Goal: Transaction & Acquisition: Subscribe to service/newsletter

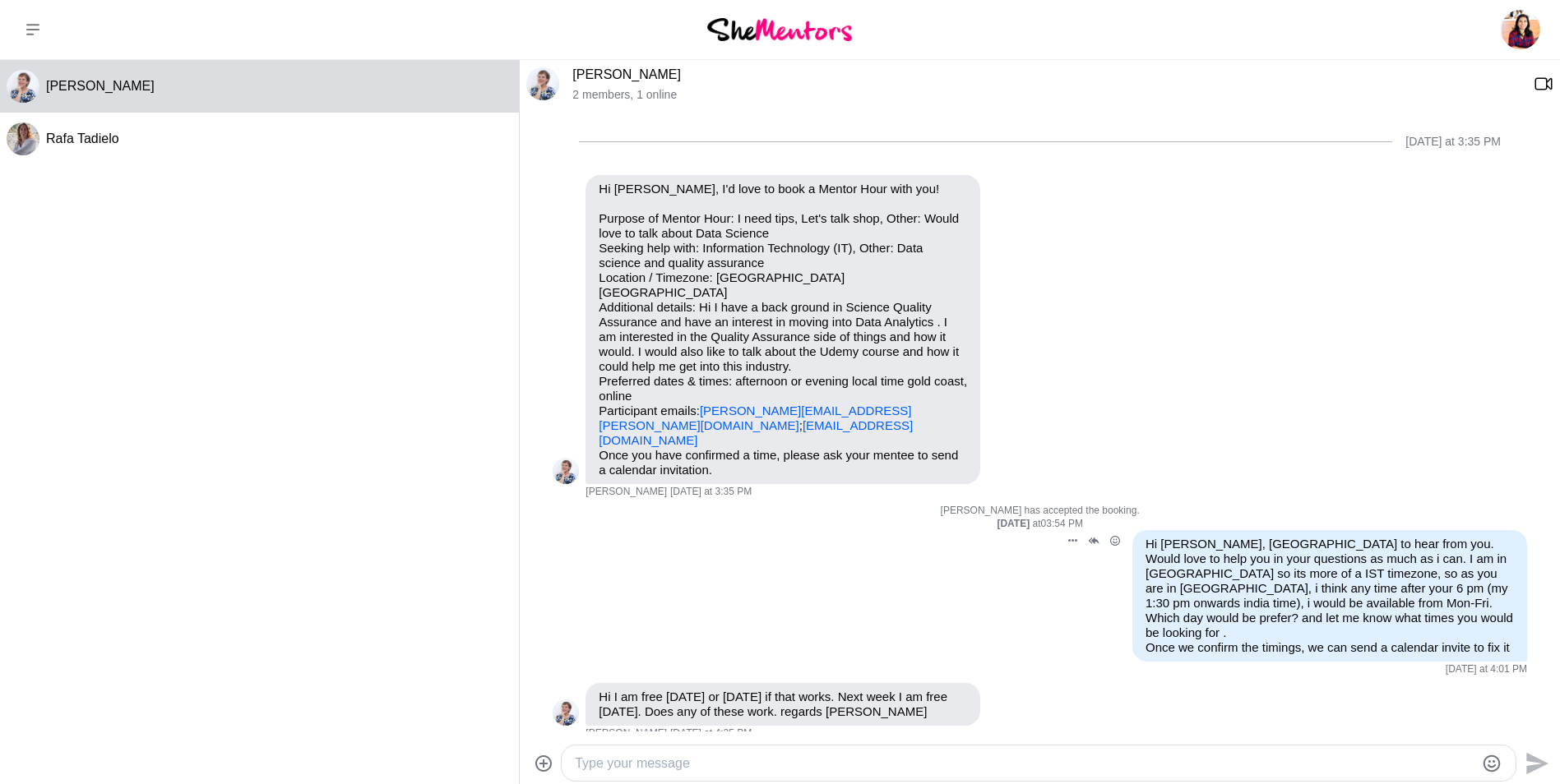
scroll to position [354, 0]
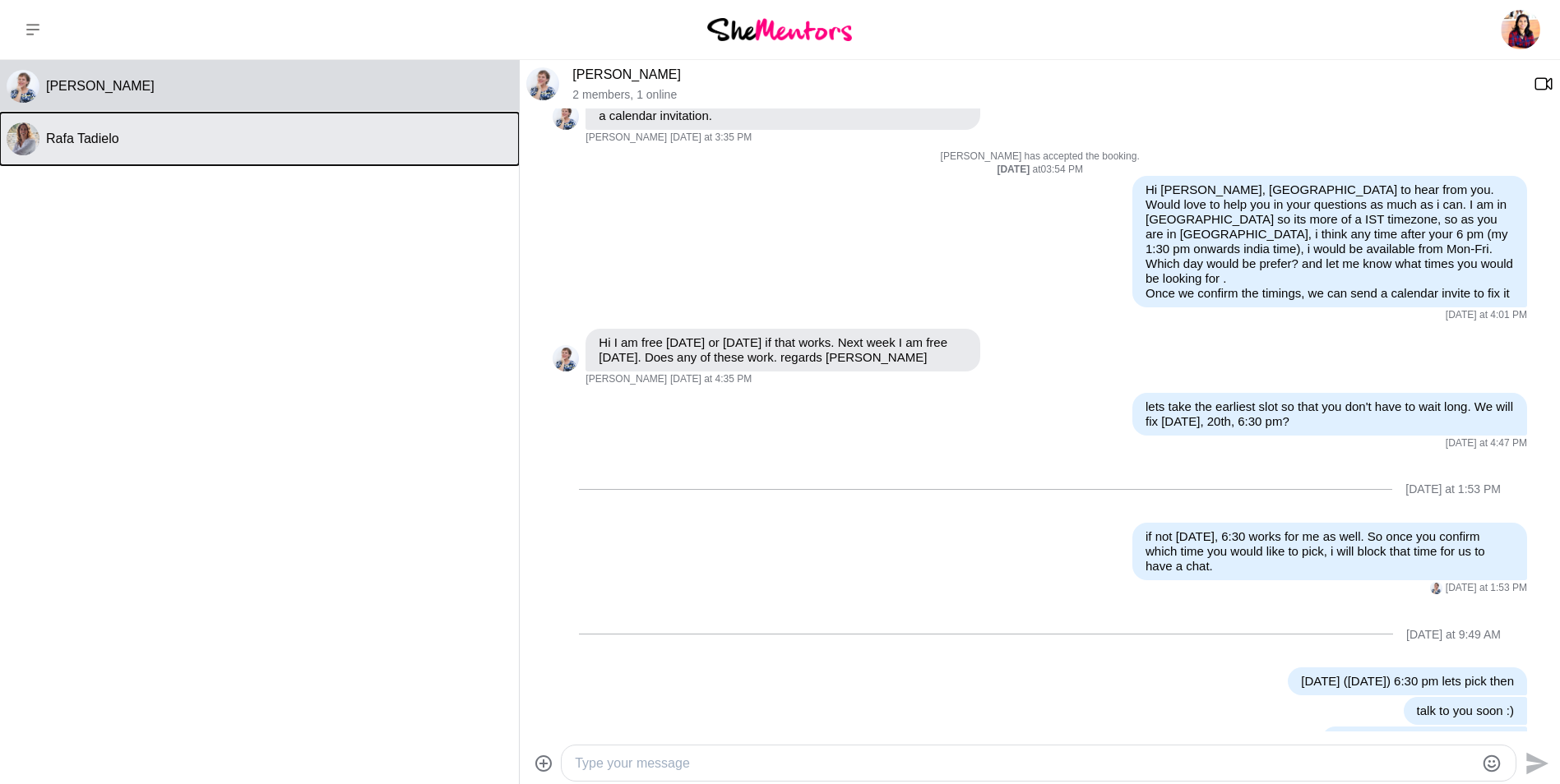
click at [120, 153] on button "Rafa Tadielo" at bounding box center [259, 139] width 519 height 53
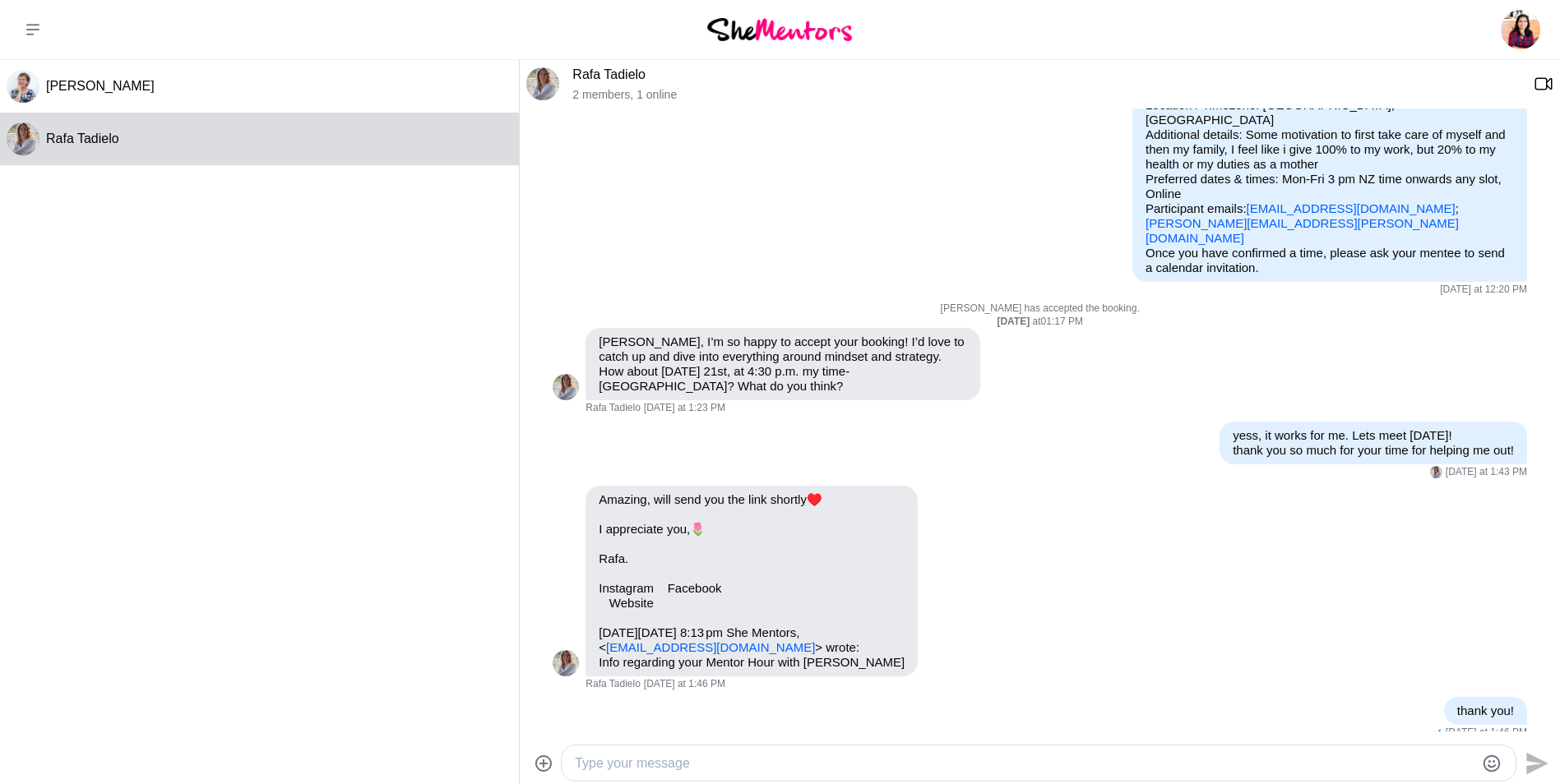
scroll to position [262, 0]
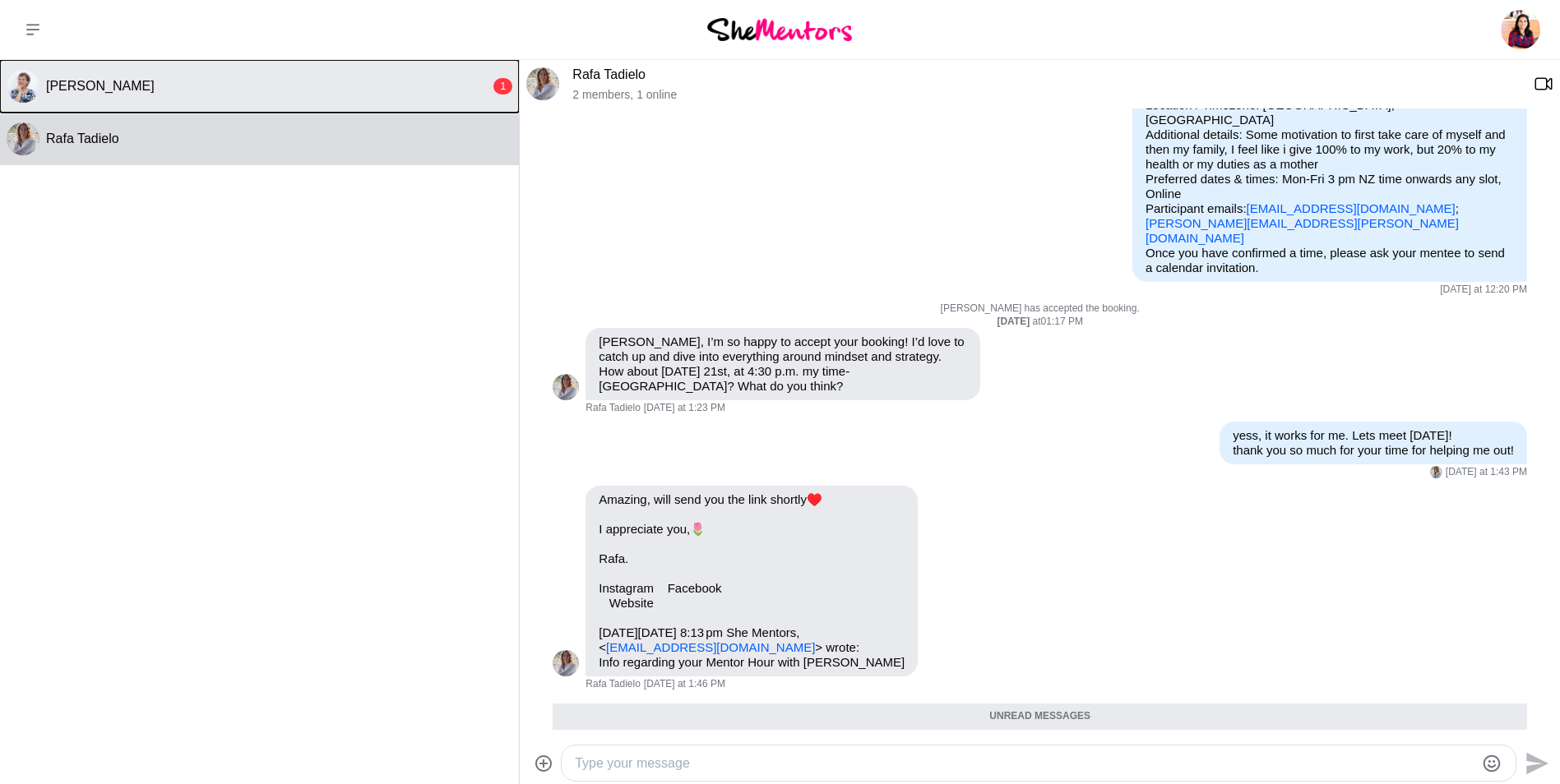
click at [177, 70] on button "Tracy Travis 1" at bounding box center [259, 86] width 519 height 53
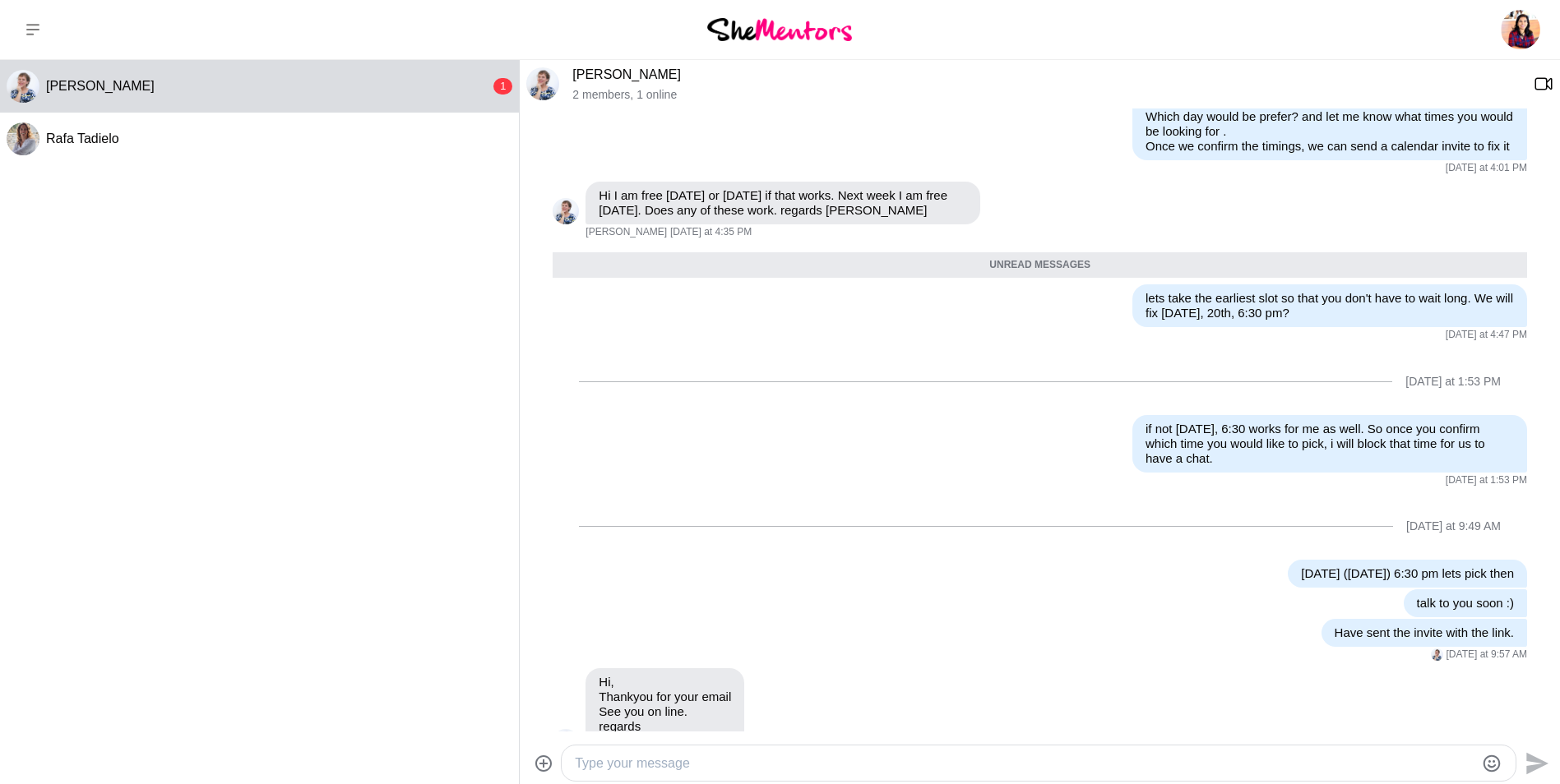
scroll to position [501, 0]
click at [29, 33] on icon at bounding box center [33, 30] width 13 height 13
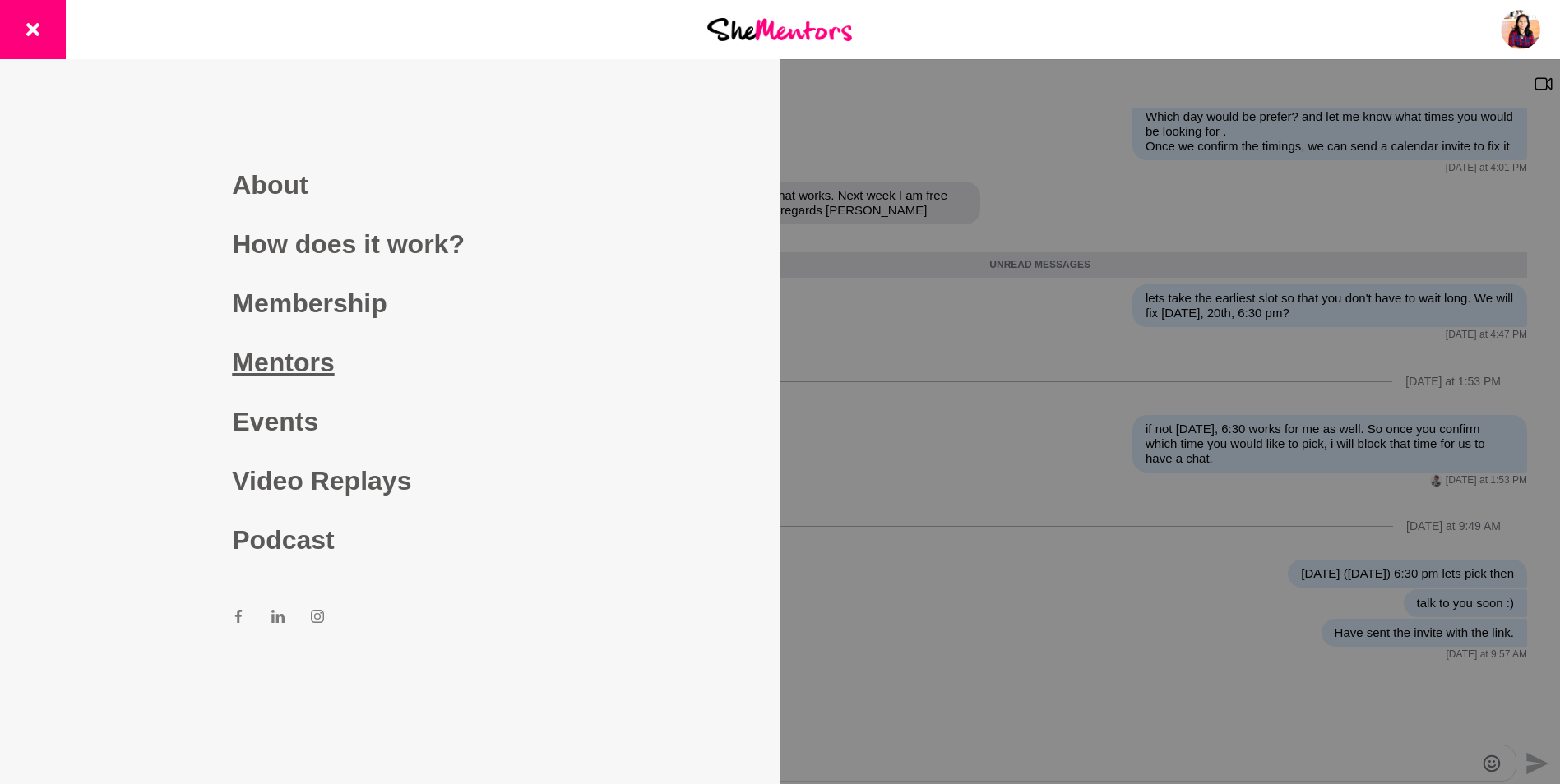
click at [271, 374] on link "Mentors" at bounding box center [390, 362] width 316 height 59
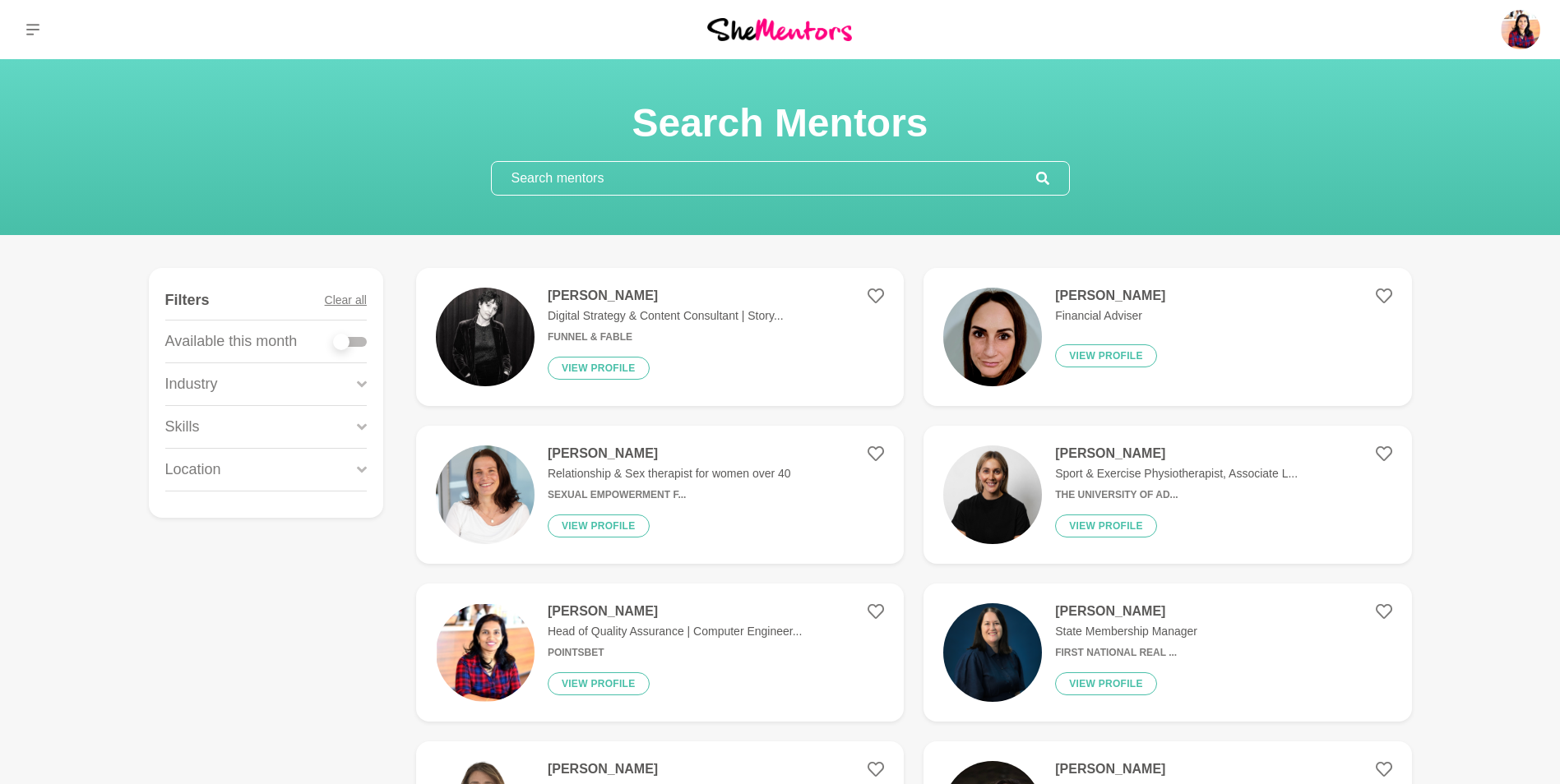
click at [348, 344] on div at bounding box center [341, 342] width 17 height 17
checkbox input "true"
click at [678, 176] on input "text" at bounding box center [763, 178] width 544 height 33
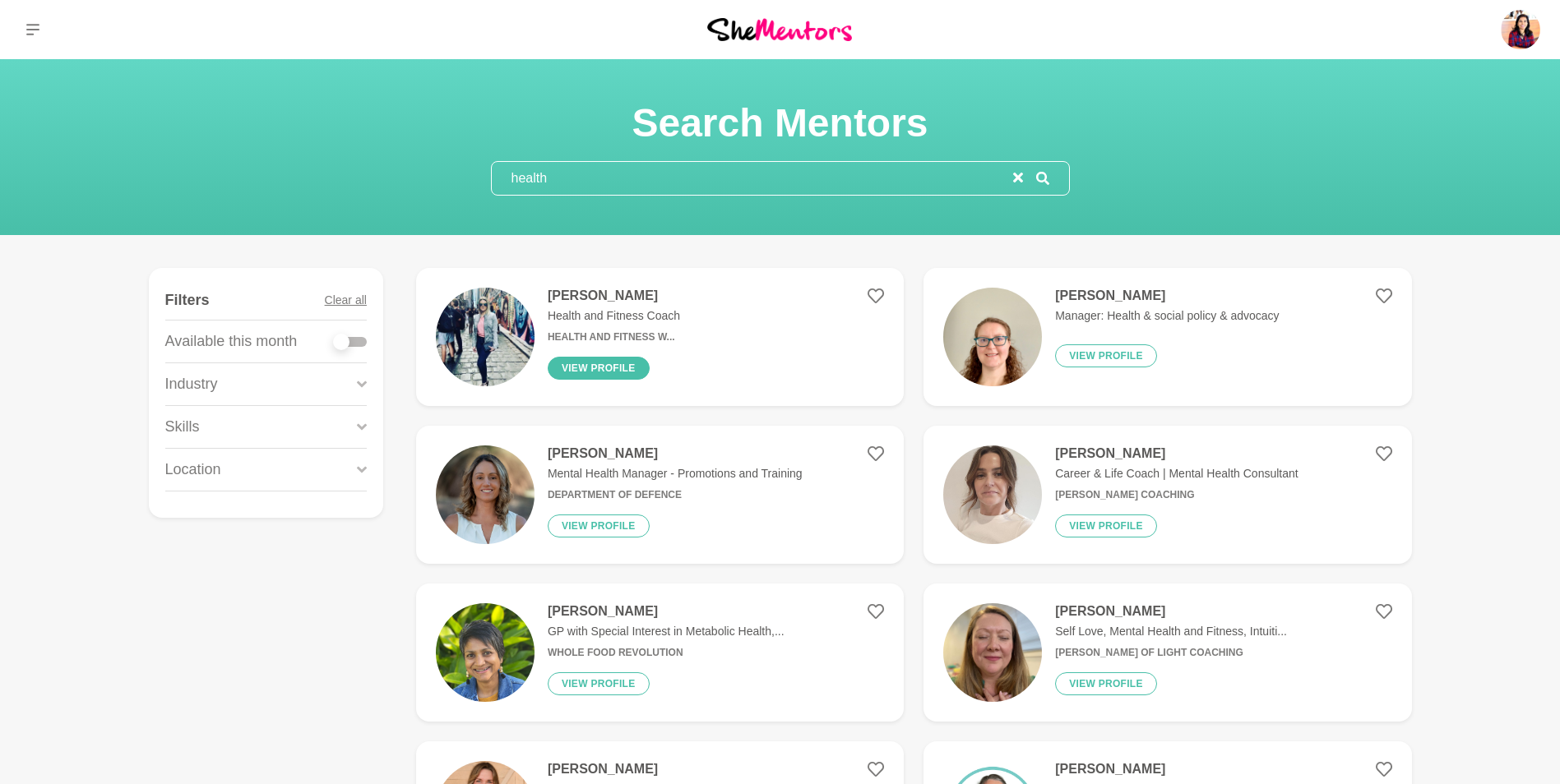
type input "health"
click at [594, 362] on button "View profile" at bounding box center [599, 369] width 102 height 23
click at [359, 339] on div at bounding box center [349, 342] width 33 height 10
checkbox input "true"
click at [359, 339] on div at bounding box center [349, 342] width 33 height 10
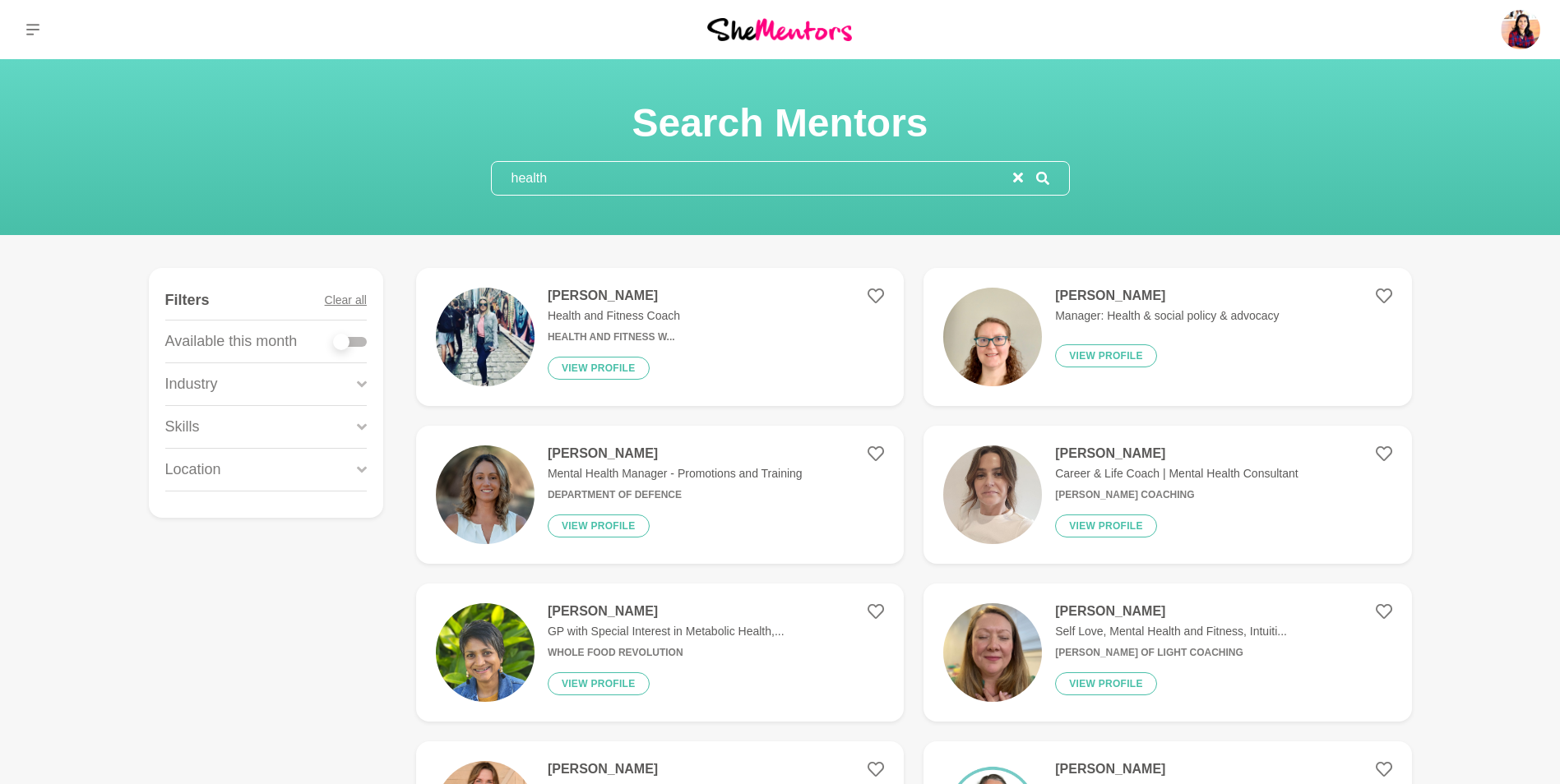
checkbox input "true"
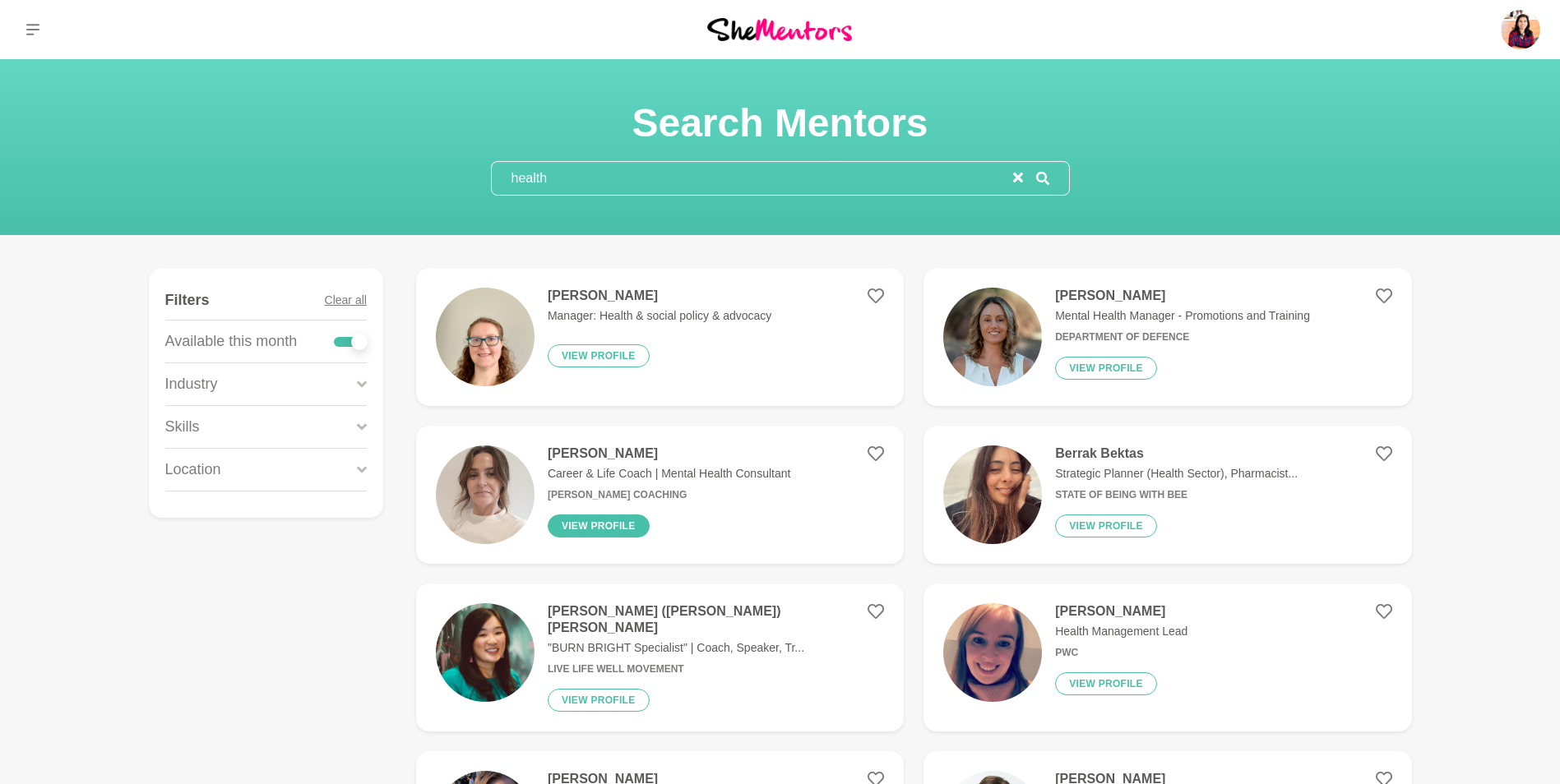
click at [625, 527] on button "View profile" at bounding box center [599, 527] width 102 height 23
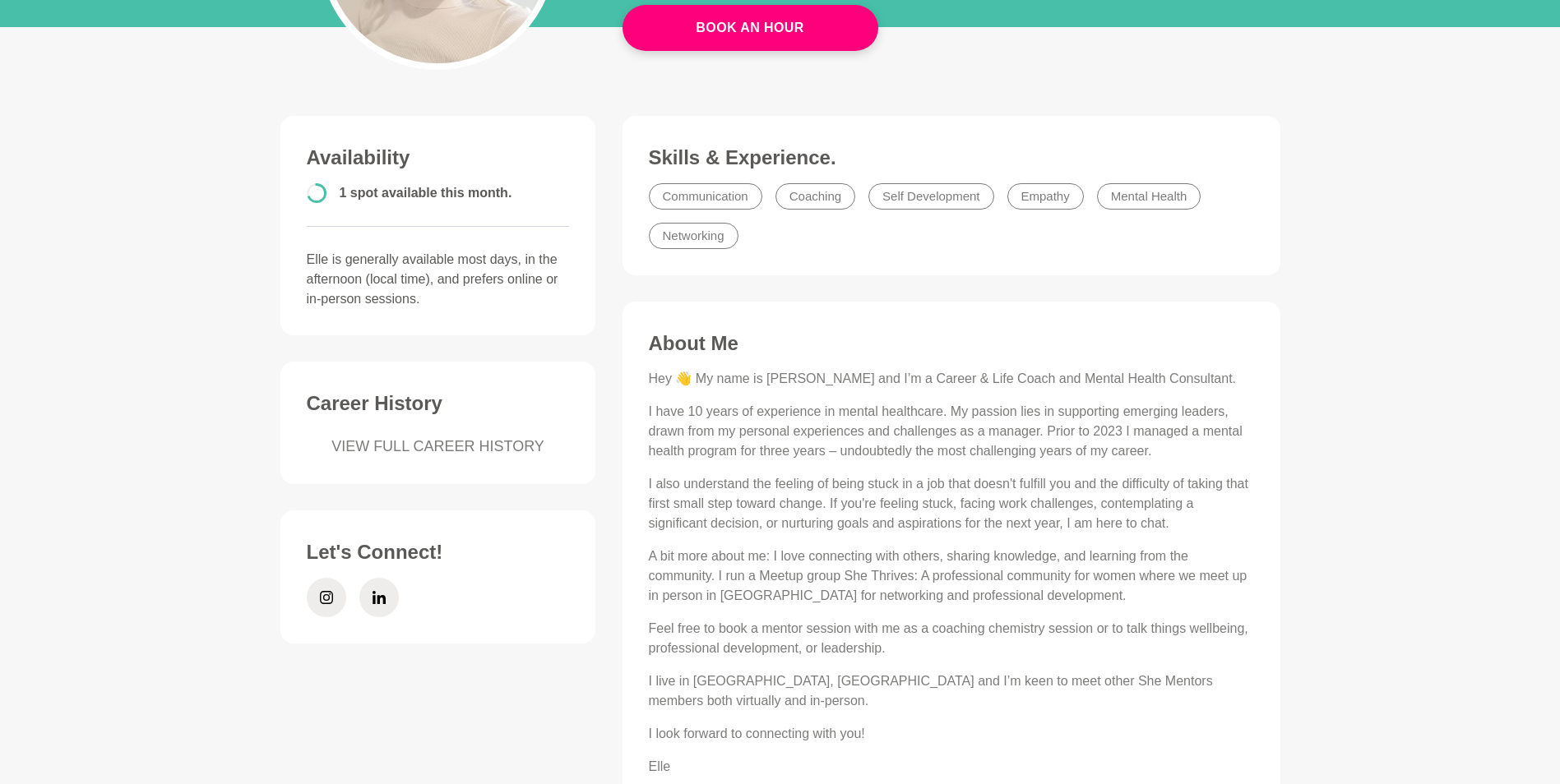
scroll to position [20, 0]
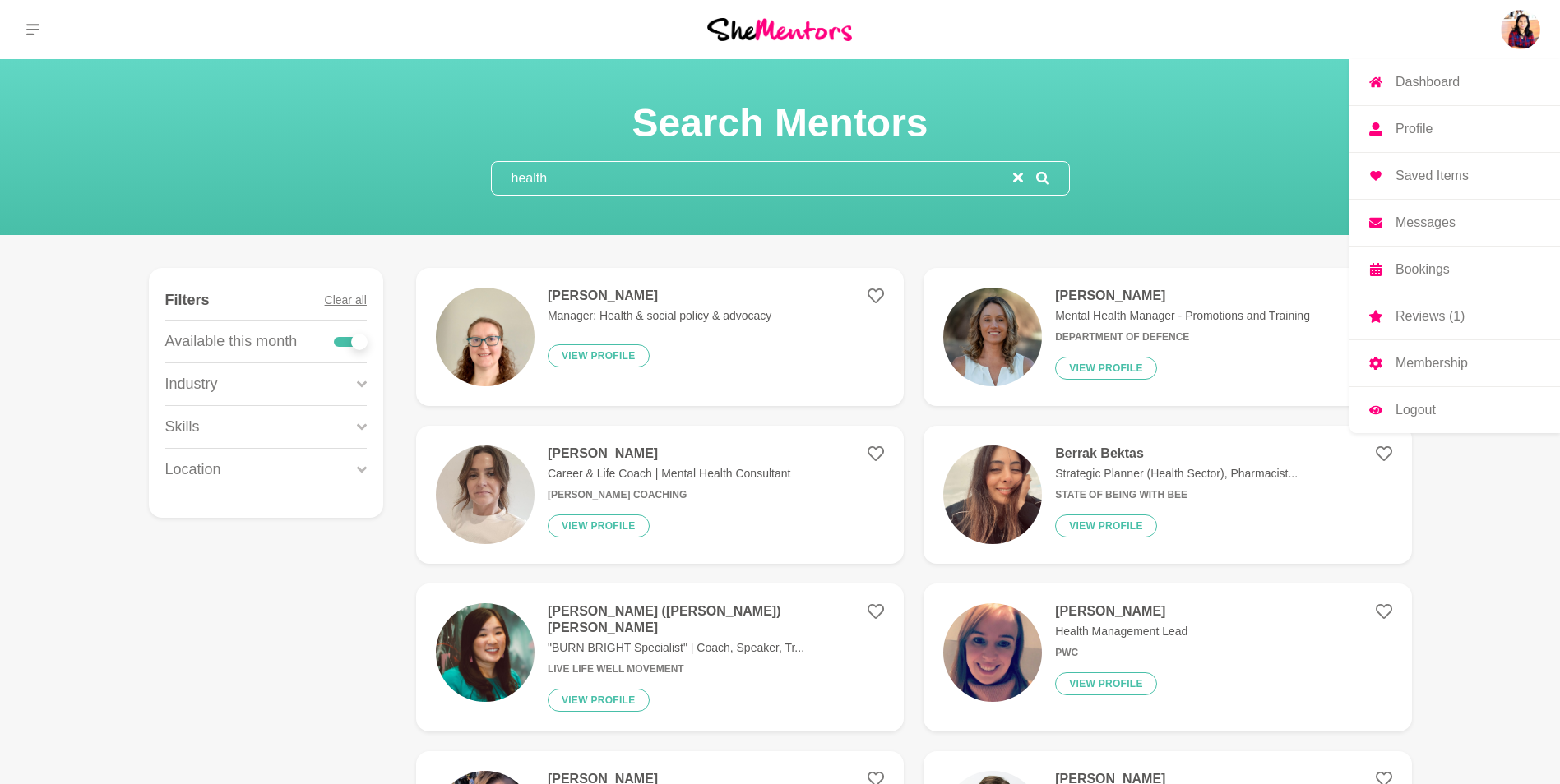
click at [1420, 125] on p "Profile" at bounding box center [1414, 130] width 37 height 13
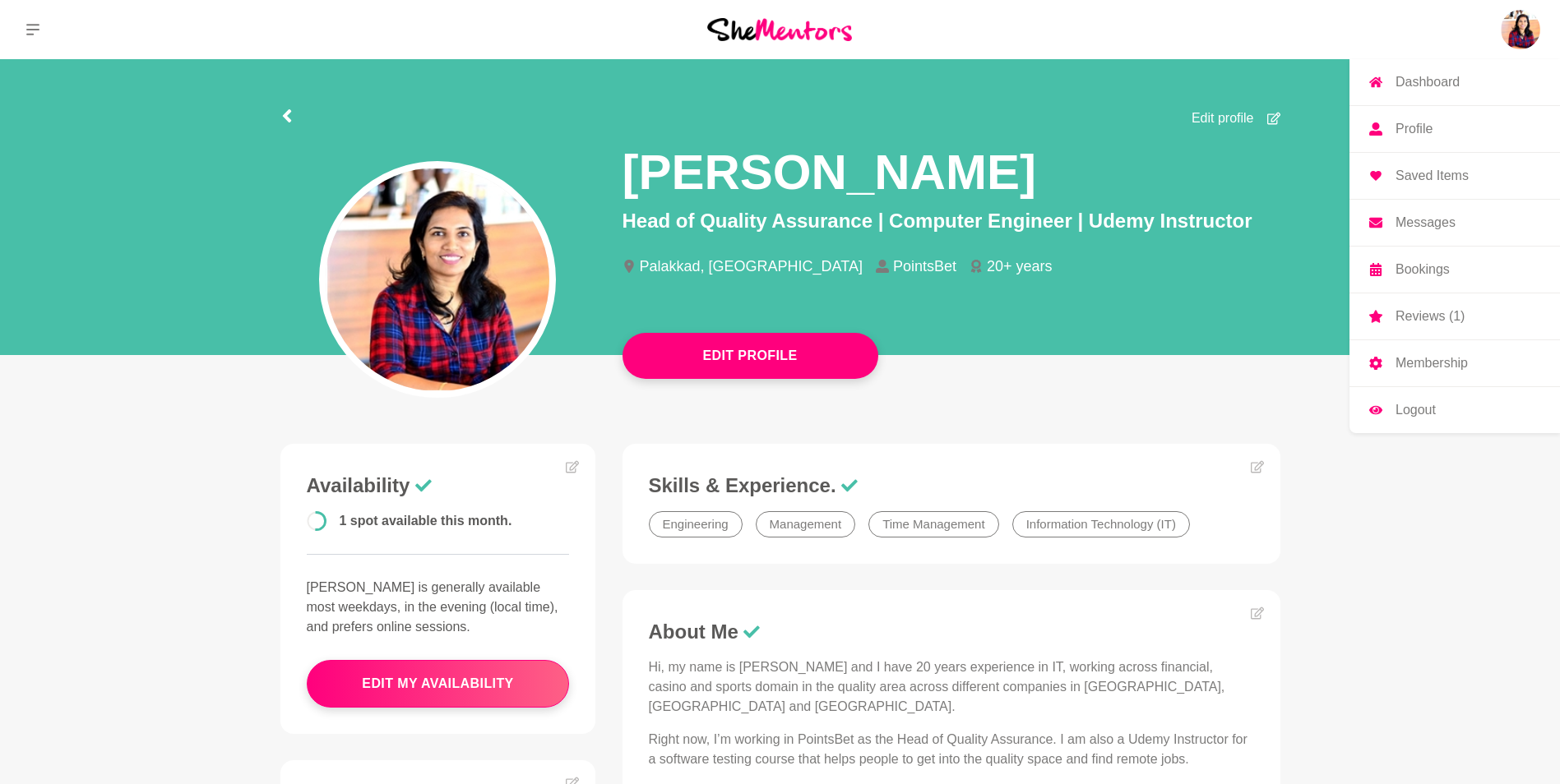
click at [1405, 368] on p "Membership" at bounding box center [1431, 364] width 73 height 13
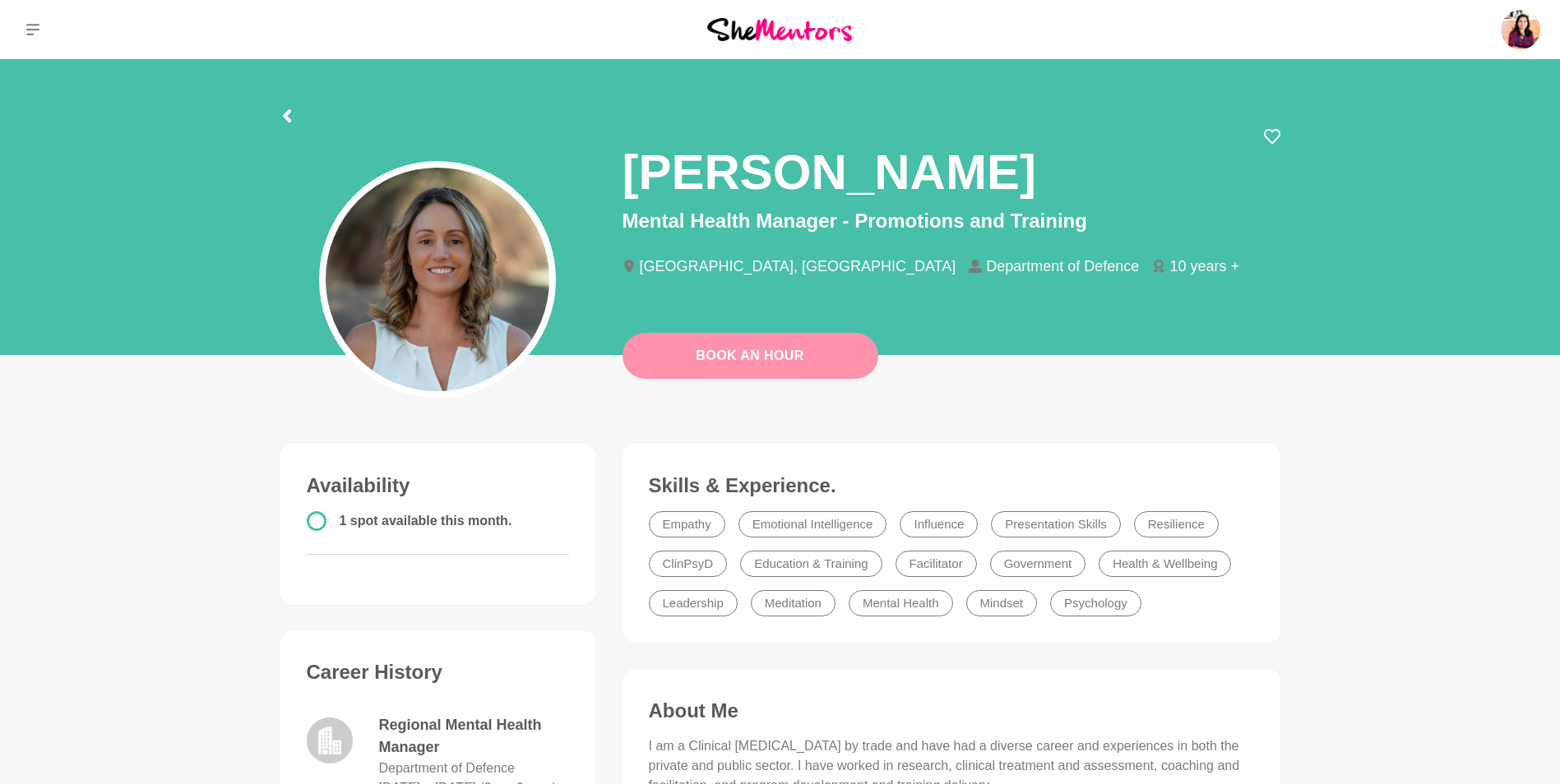
click at [720, 358] on button "Book An Hour" at bounding box center [751, 355] width 256 height 46
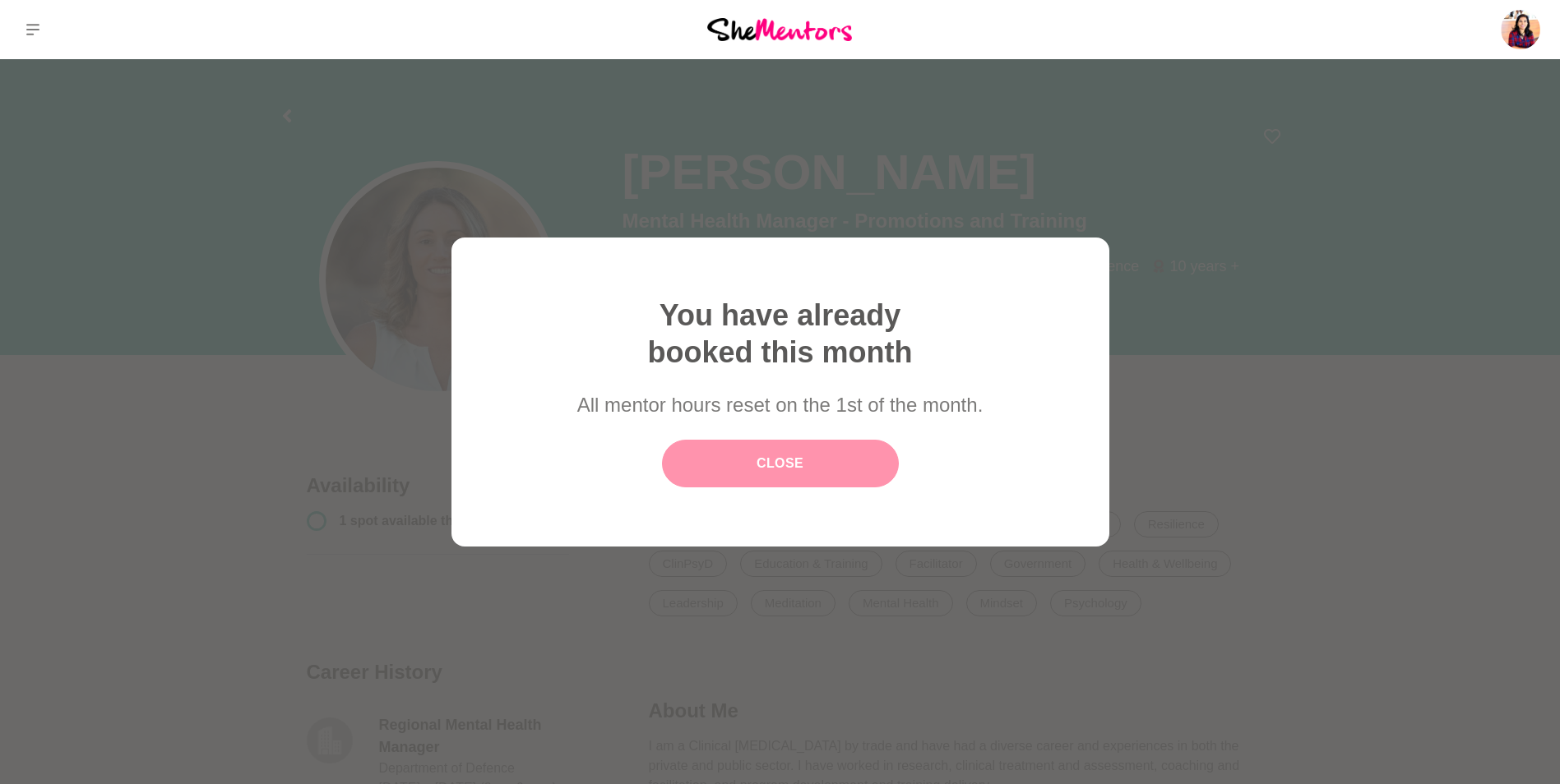
click at [759, 469] on link "Close" at bounding box center [780, 463] width 237 height 48
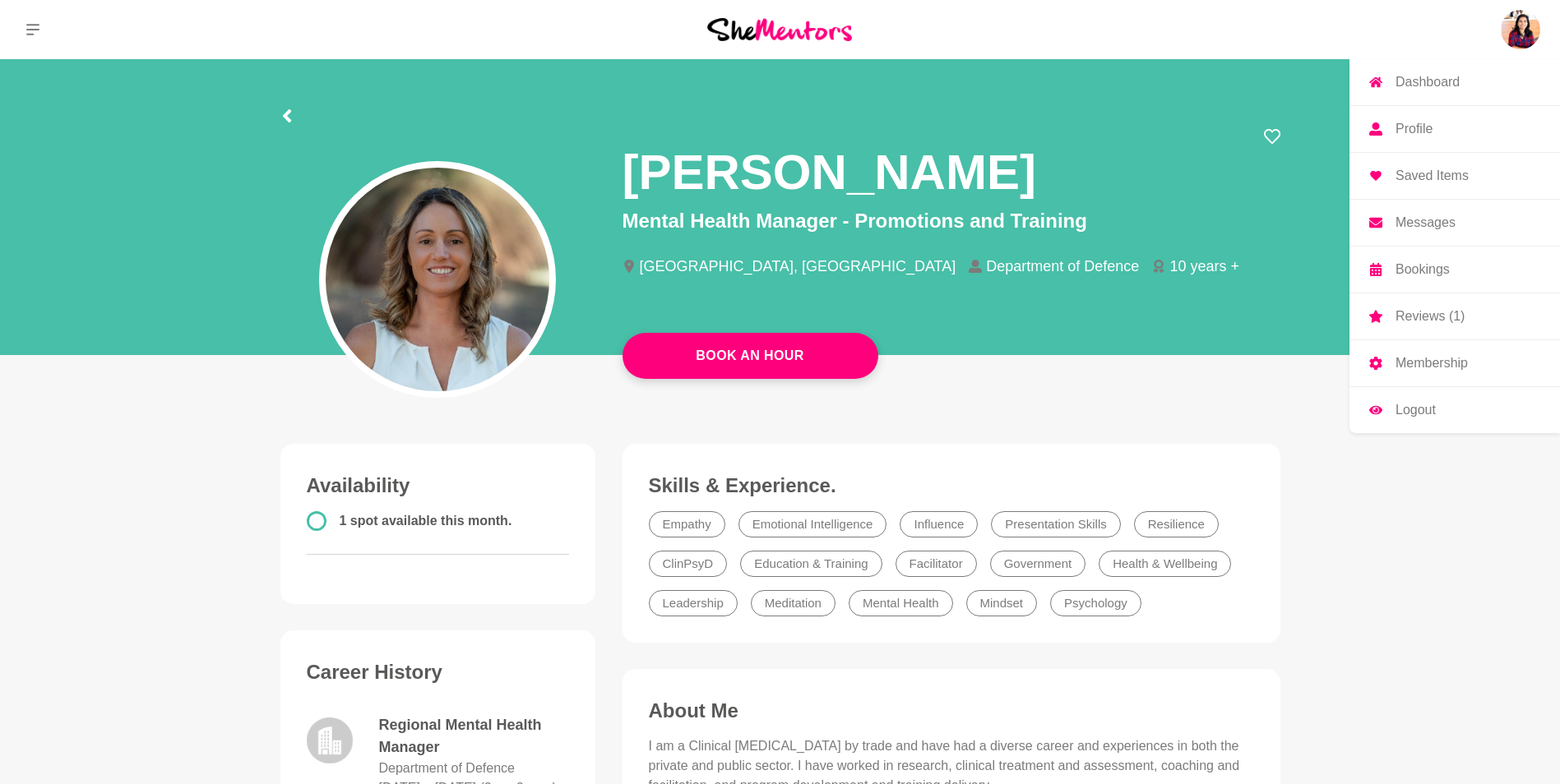
click at [1424, 131] on p "Profile" at bounding box center [1414, 130] width 37 height 13
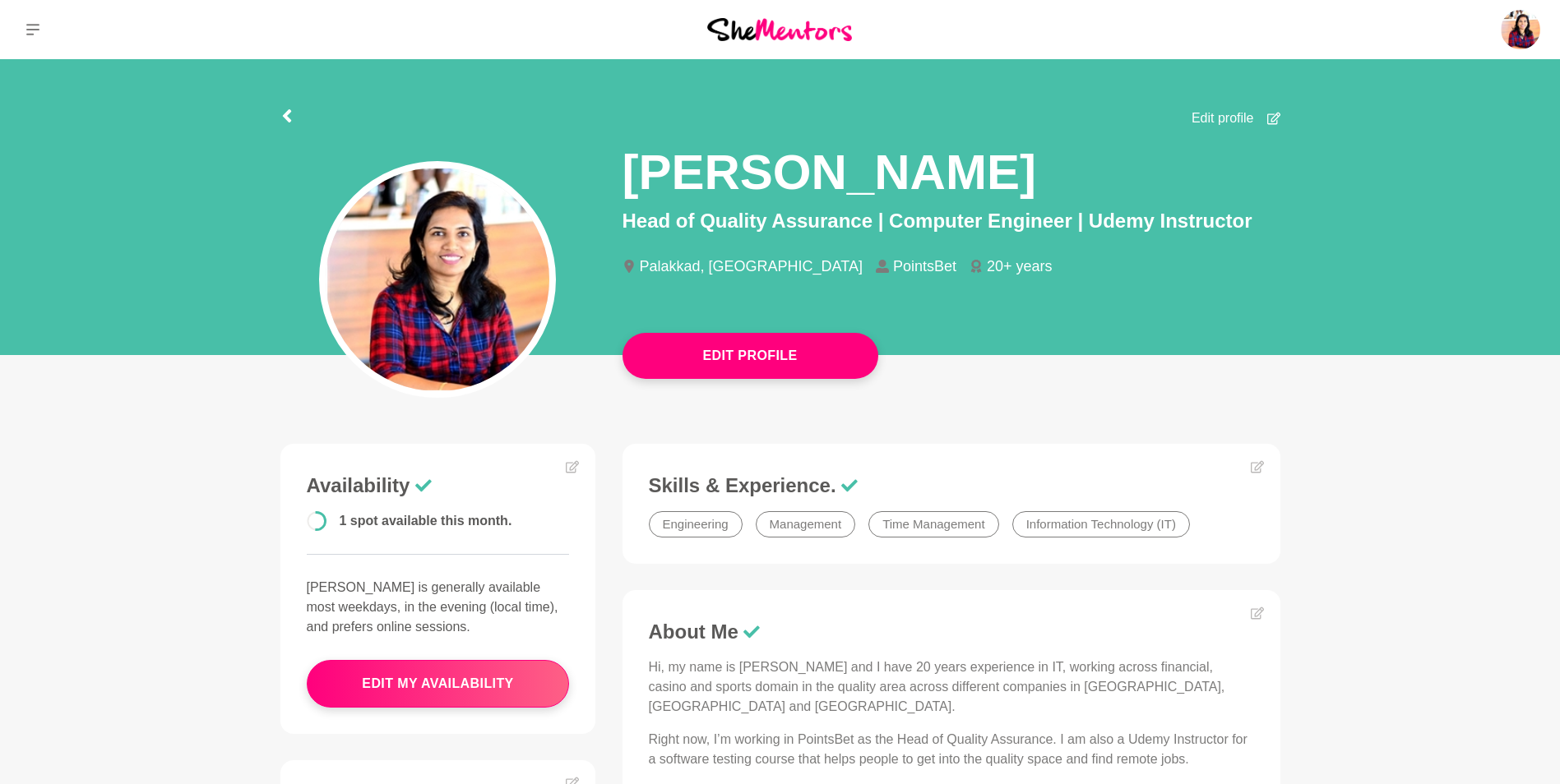
click at [1409, 509] on main "Edit Profile Edit profile Diana Philip Head of Quality Assurance | Computer Eng…" at bounding box center [780, 674] width 1560 height 1229
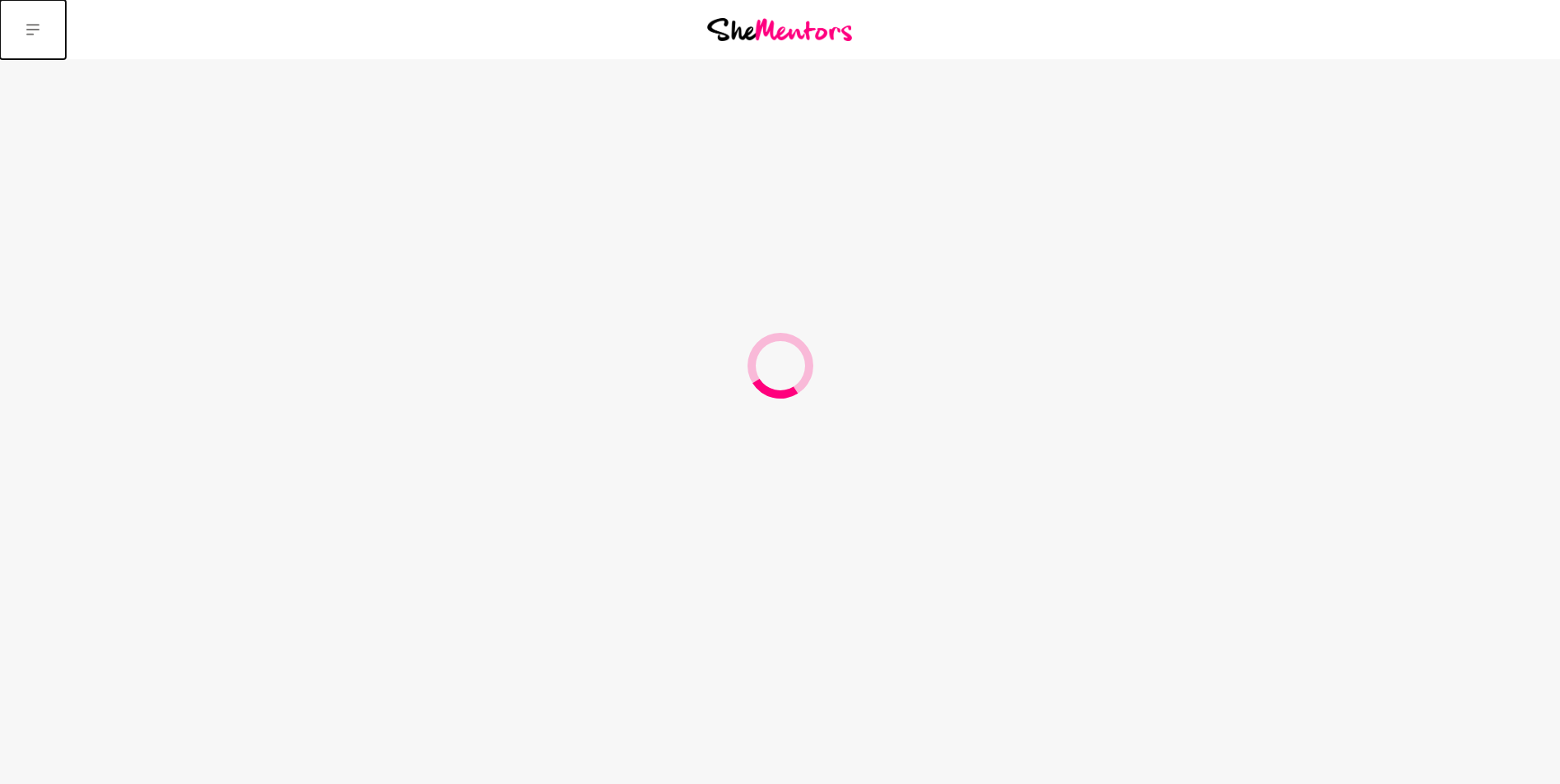
click at [27, 30] on icon at bounding box center [33, 30] width 13 height 12
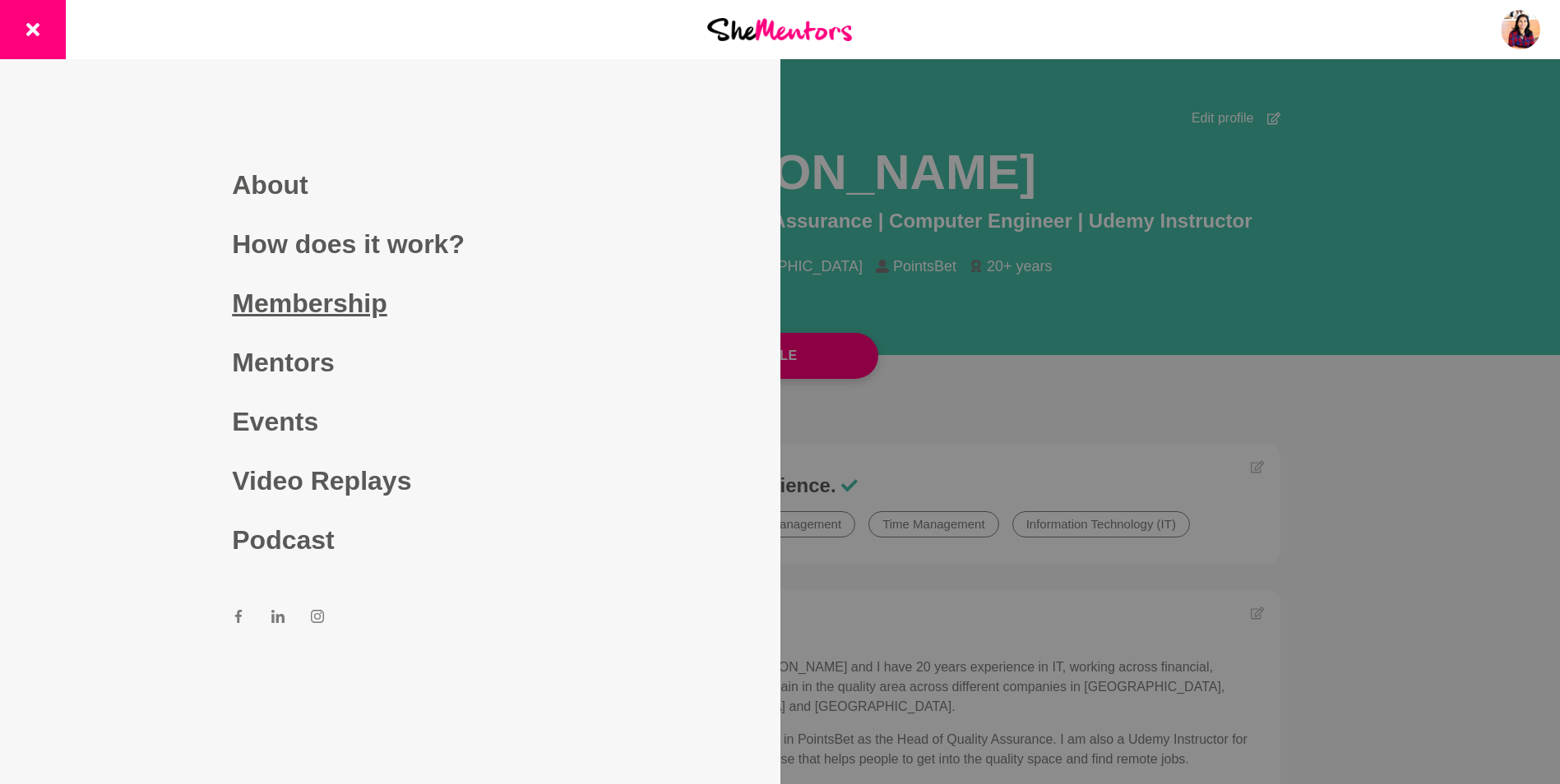
click at [253, 310] on link "Membership" at bounding box center [390, 303] width 316 height 59
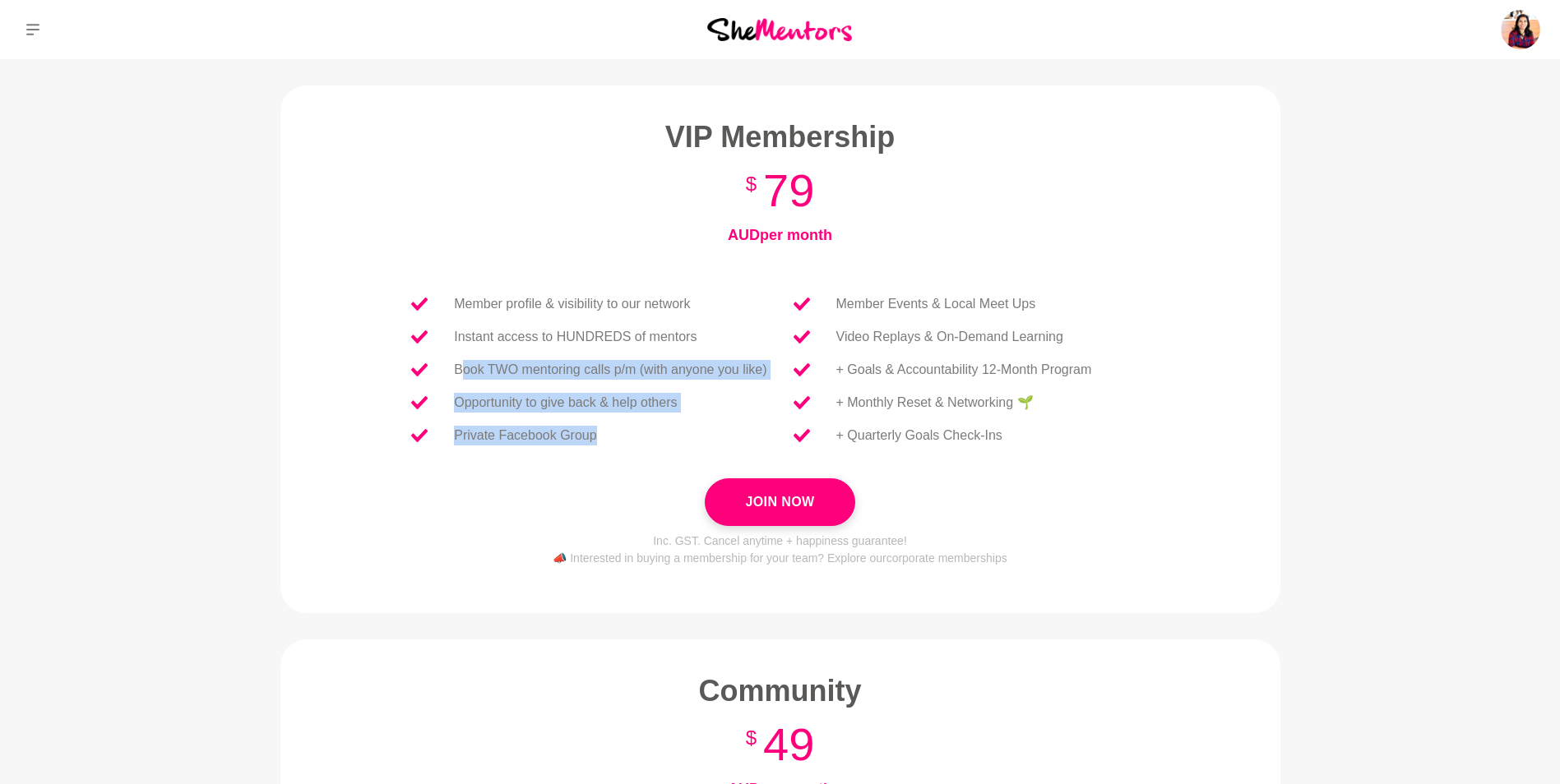
drag, startPoint x: 465, startPoint y: 369, endPoint x: 712, endPoint y: 430, distance: 254.4
click at [712, 430] on ul "Member profile & visibility to our network Instant access to HUNDREDS of mentor…" at bounding box center [589, 369] width 381 height 165
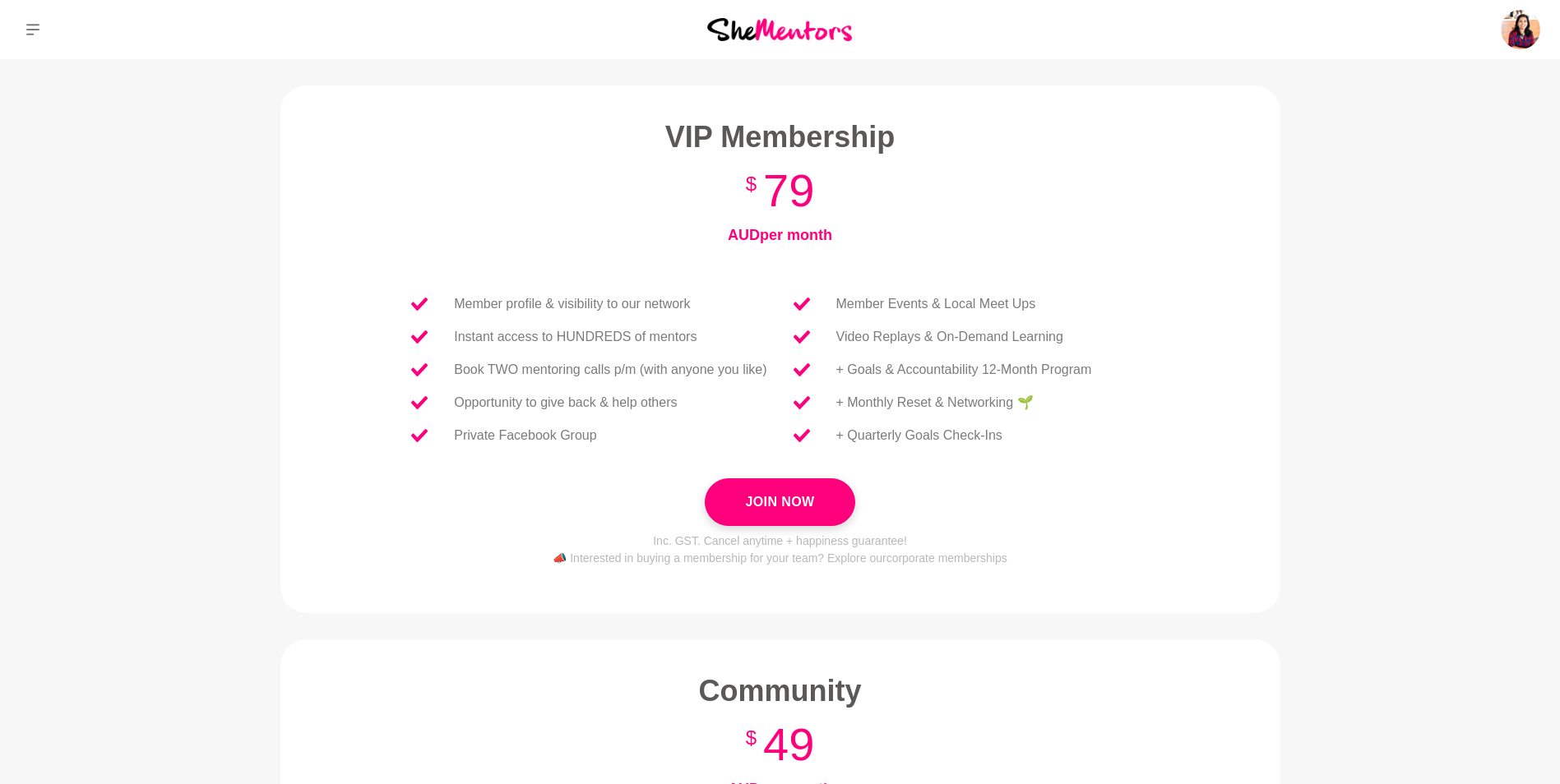
click at [529, 294] on p "Member profile & visibility to our network" at bounding box center [572, 304] width 236 height 20
drag, startPoint x: 529, startPoint y: 294, endPoint x: 675, endPoint y: 334, distance: 151.4
click at [675, 334] on ul "Member profile & visibility to our network Instant access to HUNDREDS of mentor…" at bounding box center [589, 369] width 381 height 165
